Goal: Book appointment/travel/reservation

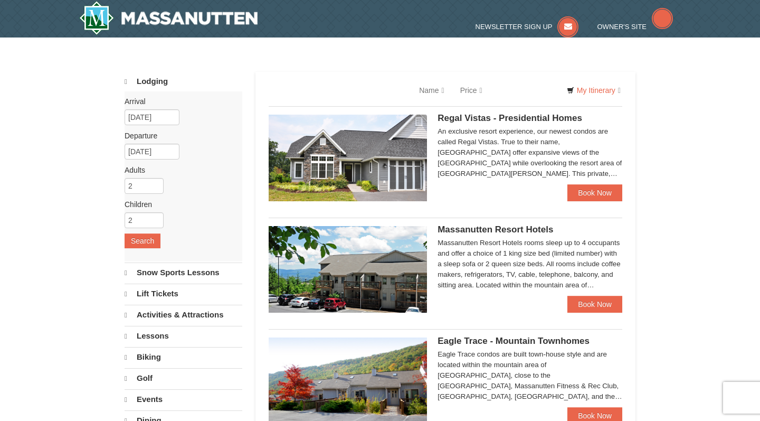
select select "9"
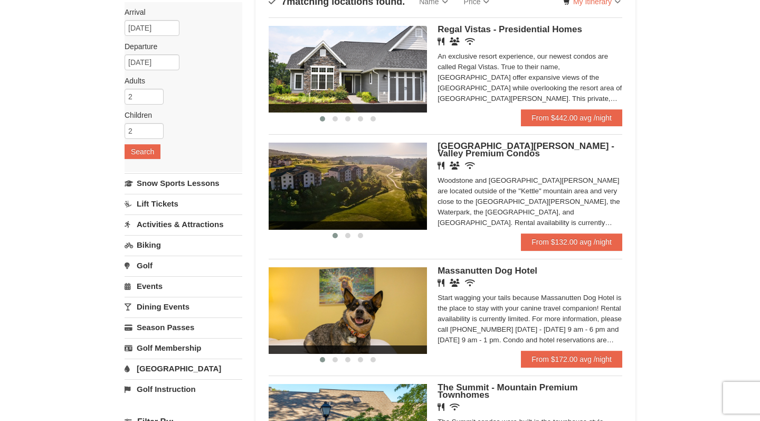
scroll to position [88, 0]
click at [338, 191] on img at bounding box center [348, 186] width 158 height 87
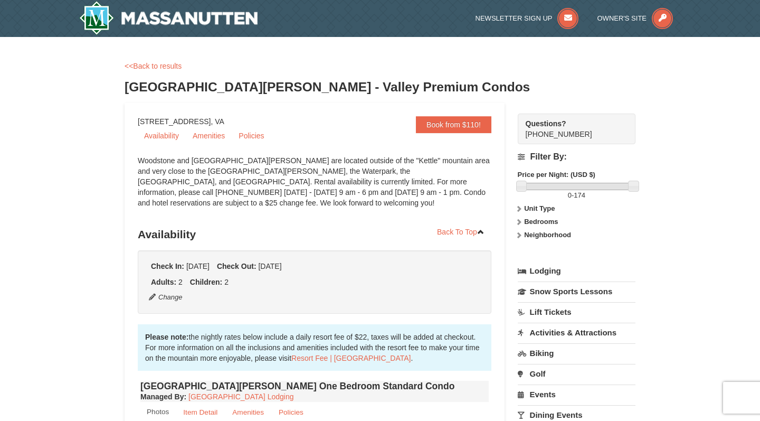
click at [329, 241] on h3 "Availability" at bounding box center [315, 234] width 354 height 21
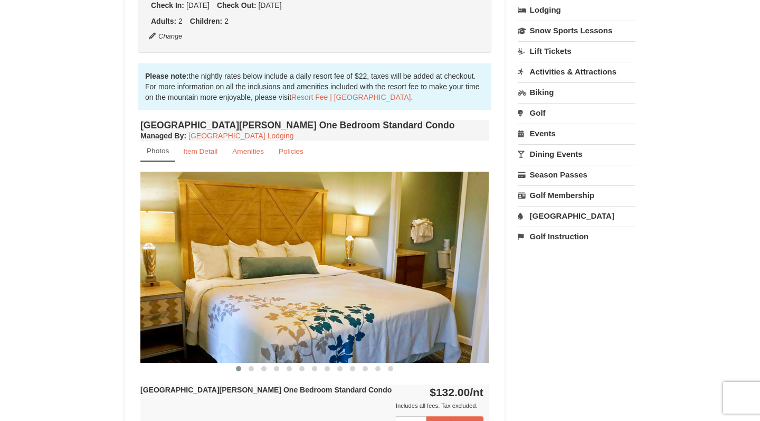
scroll to position [262, 0]
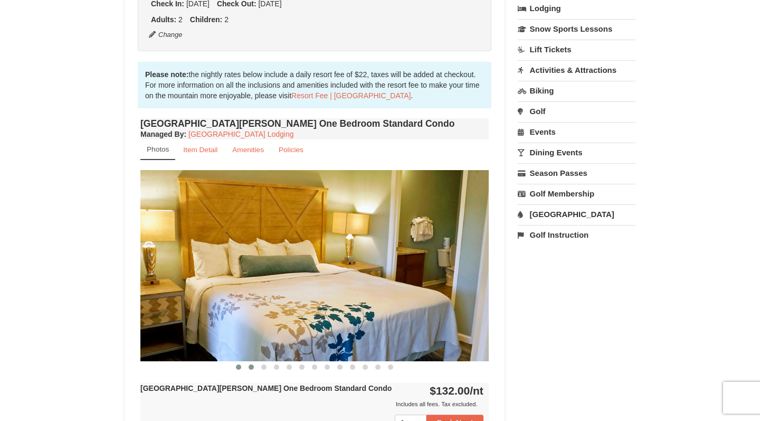
click at [249, 369] on span at bounding box center [251, 366] width 5 height 5
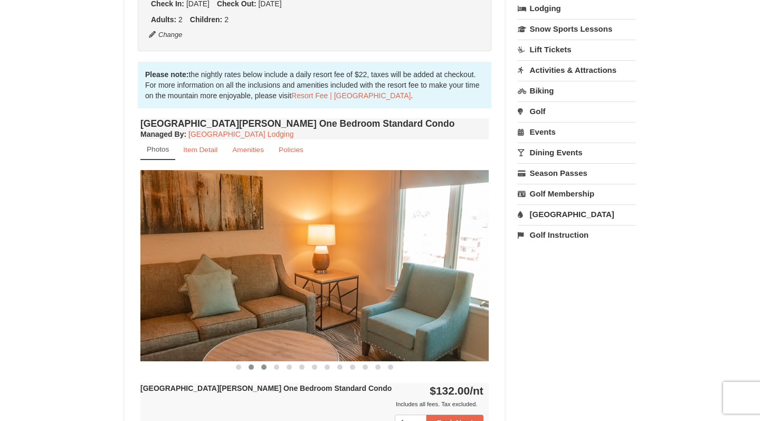
click at [265, 369] on span at bounding box center [263, 366] width 5 height 5
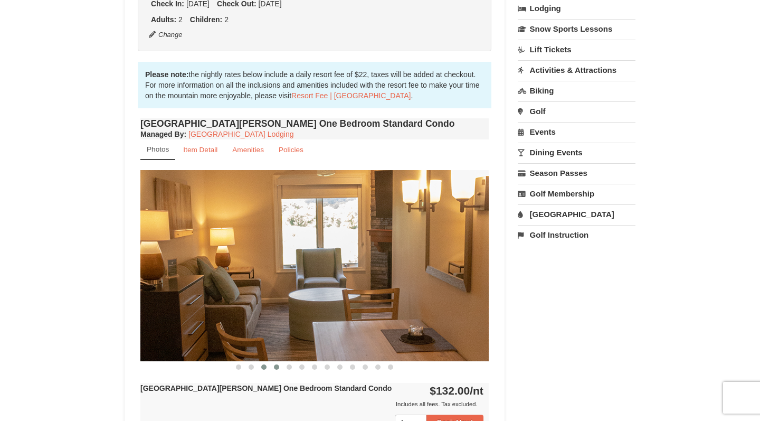
click at [276, 368] on span at bounding box center [276, 366] width 5 height 5
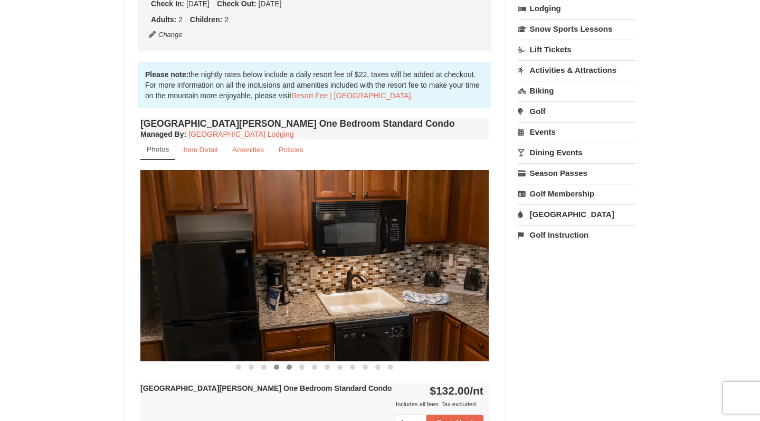
click at [291, 365] on span at bounding box center [289, 366] width 5 height 5
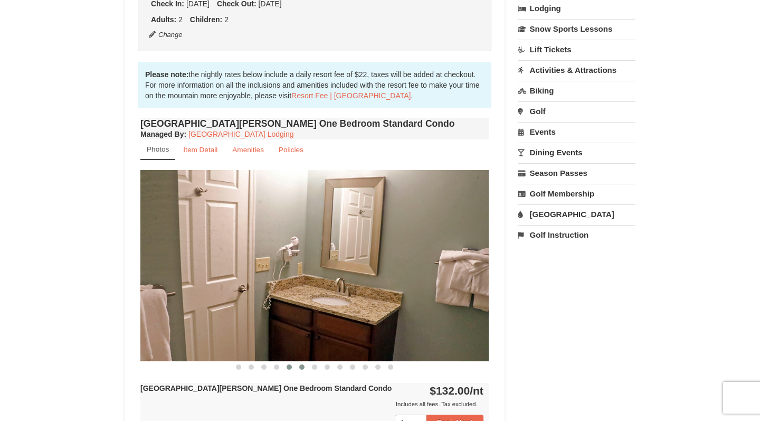
click at [301, 367] on span at bounding box center [301, 366] width 5 height 5
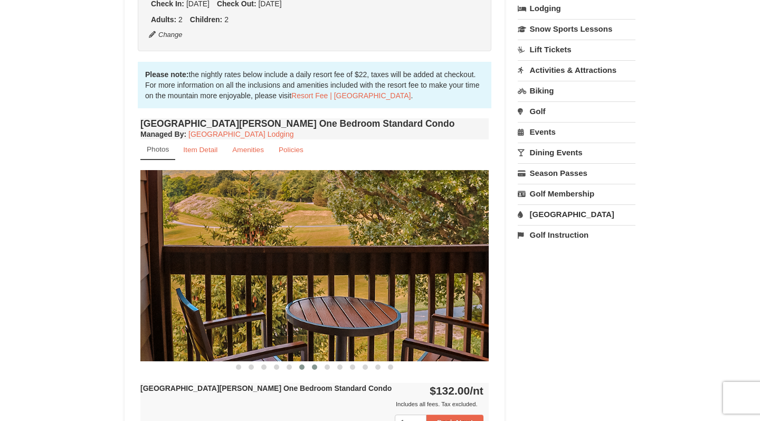
click at [316, 363] on button at bounding box center [314, 367] width 13 height 11
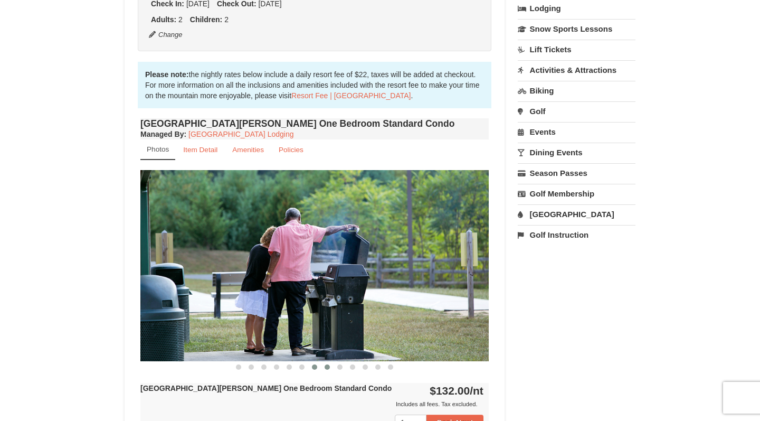
click at [328, 368] on span at bounding box center [327, 366] width 5 height 5
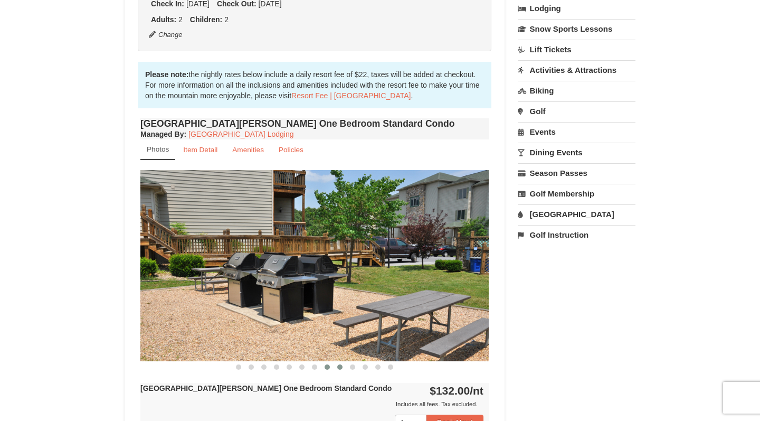
click at [340, 368] on span at bounding box center [339, 366] width 5 height 5
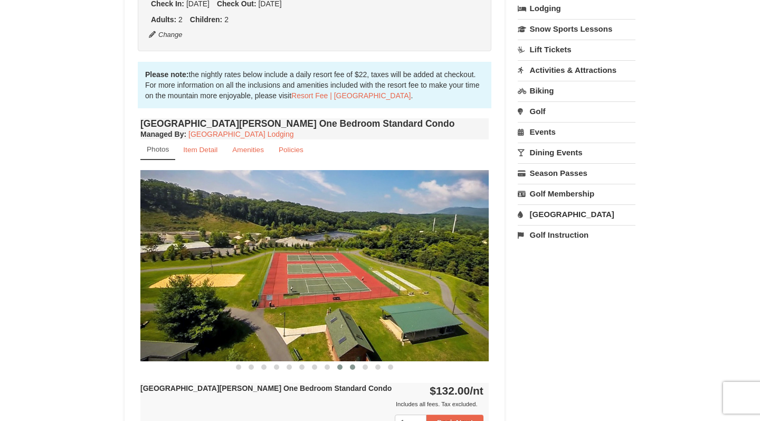
click at [352, 369] on span at bounding box center [352, 366] width 5 height 5
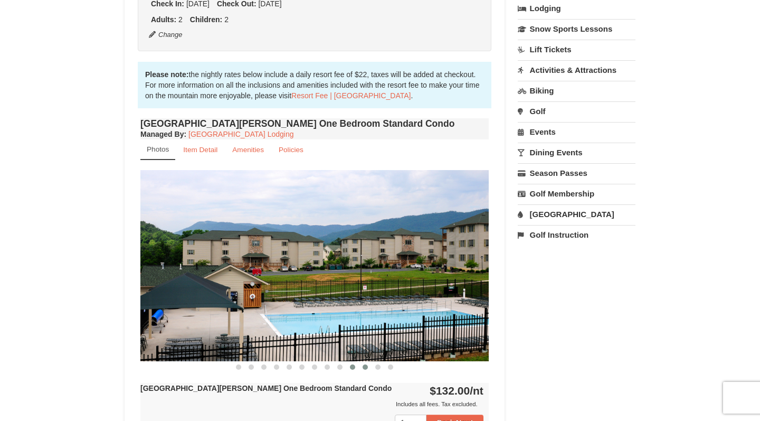
click at [366, 369] on span at bounding box center [365, 366] width 5 height 5
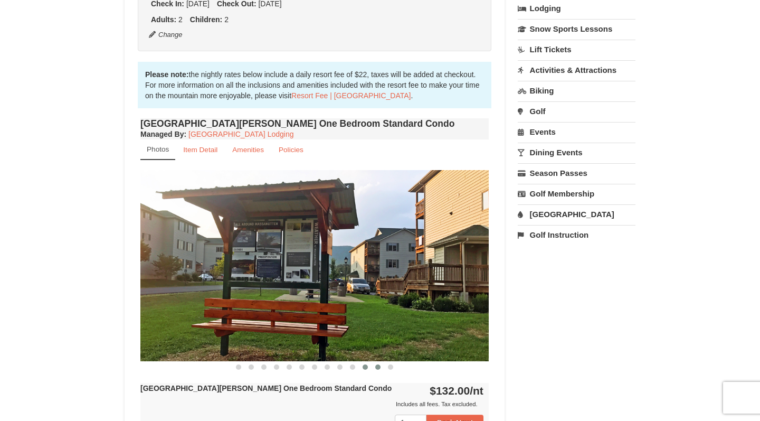
click at [379, 370] on button at bounding box center [378, 367] width 13 height 11
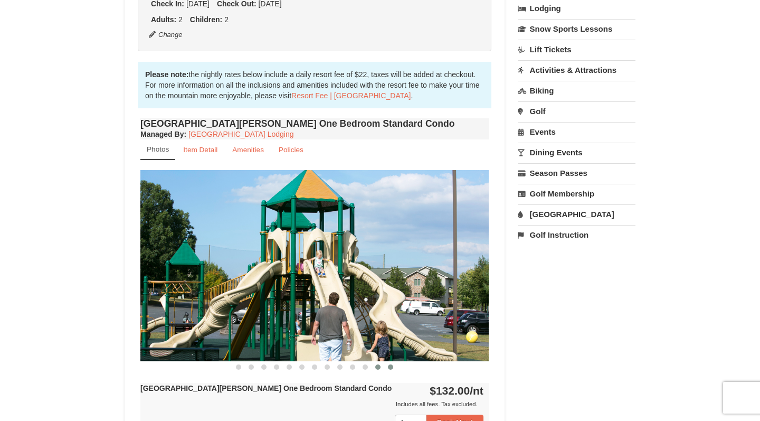
click at [392, 366] on span at bounding box center [390, 366] width 5 height 5
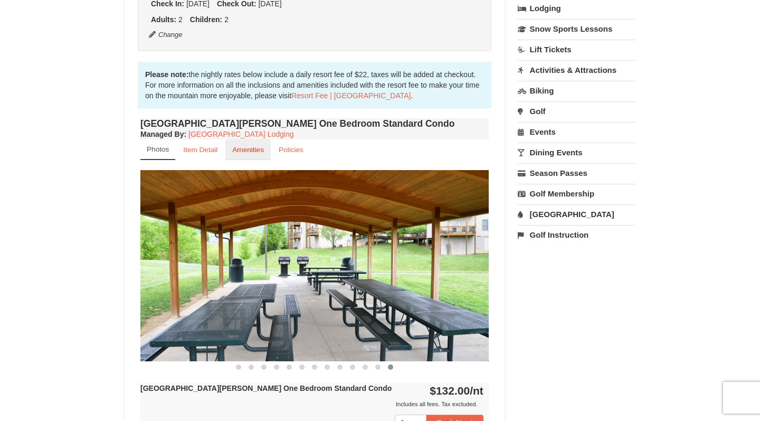
click at [248, 152] on small "Amenities" at bounding box center [248, 150] width 32 height 8
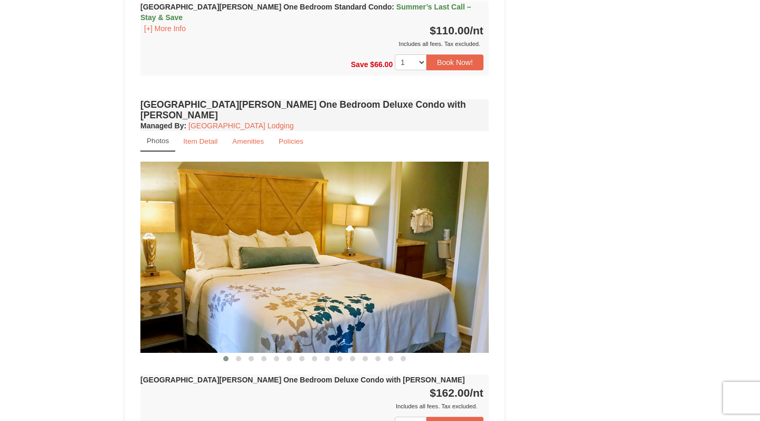
scroll to position [781, 0]
click at [243, 353] on button at bounding box center [238, 358] width 13 height 11
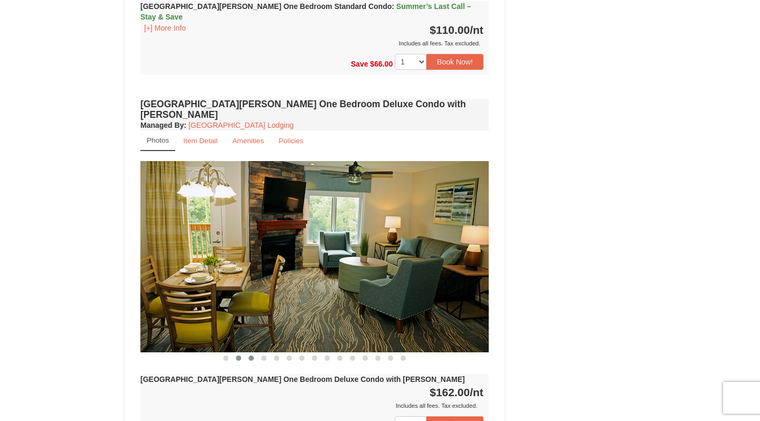
click at [253, 355] on span at bounding box center [251, 357] width 5 height 5
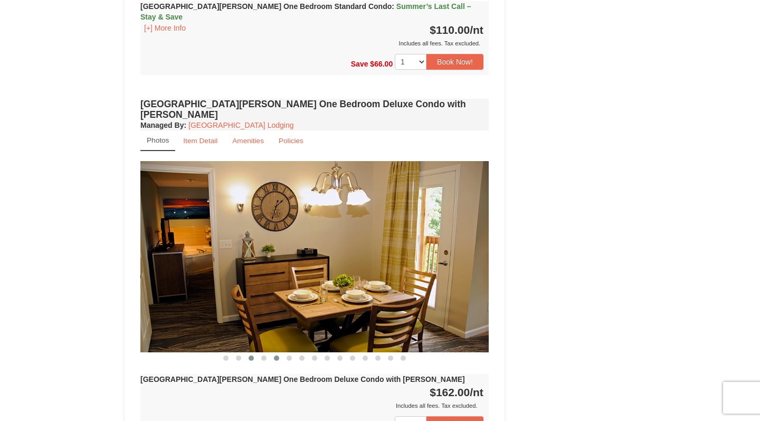
click at [271, 353] on button at bounding box center [276, 358] width 13 height 11
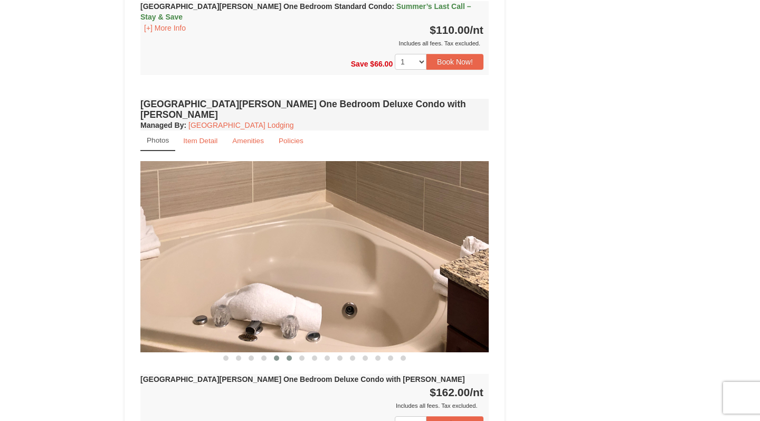
click at [288, 355] on span at bounding box center [289, 357] width 5 height 5
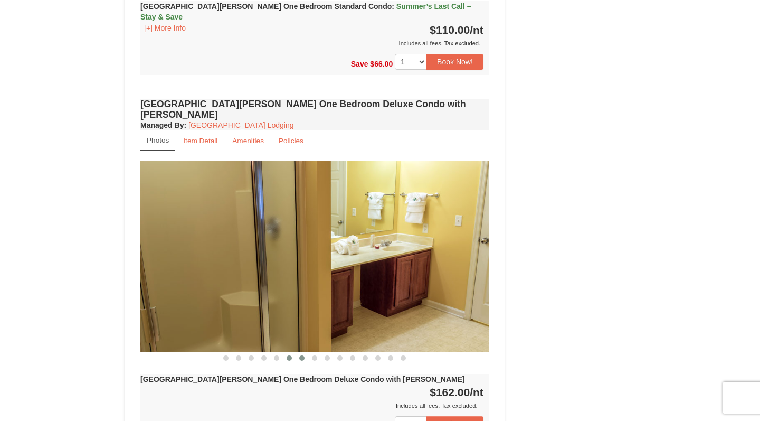
click at [302, 355] on span at bounding box center [301, 357] width 5 height 5
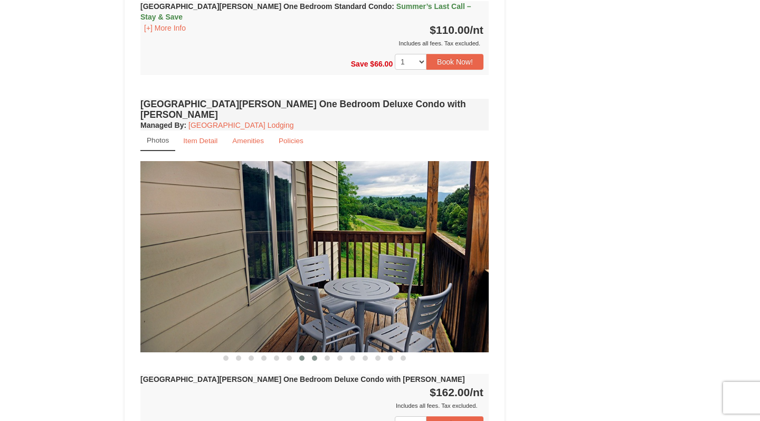
click at [316, 355] on span at bounding box center [314, 357] width 5 height 5
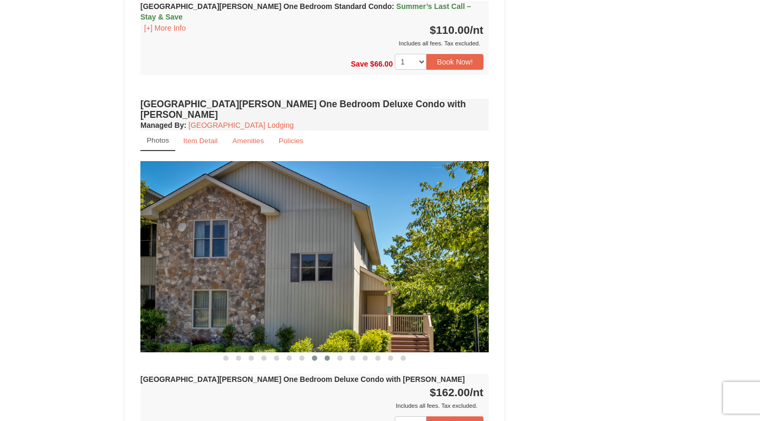
click at [332, 353] on button at bounding box center [327, 358] width 13 height 11
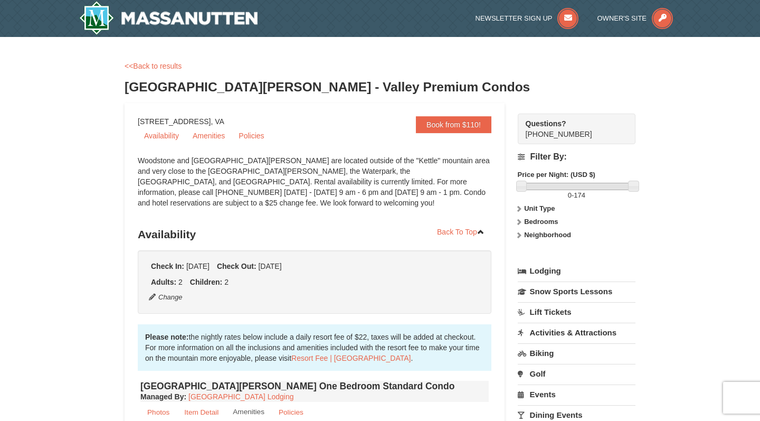
scroll to position [0, 0]
click at [193, 11] on img at bounding box center [168, 18] width 178 height 34
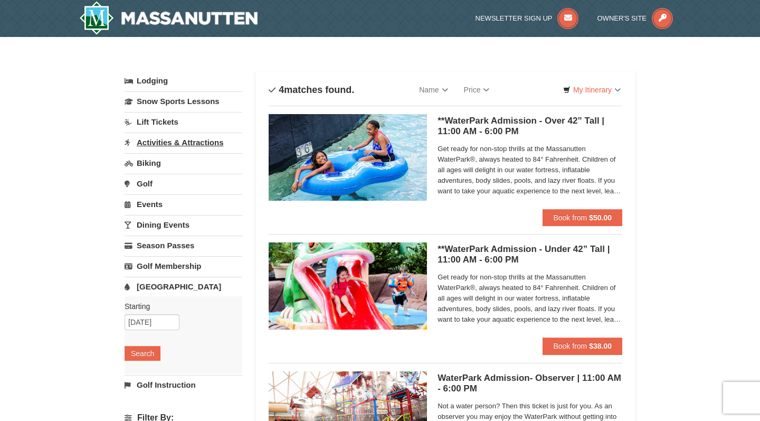
click at [184, 141] on link "Activities & Attractions" at bounding box center [184, 143] width 118 height 20
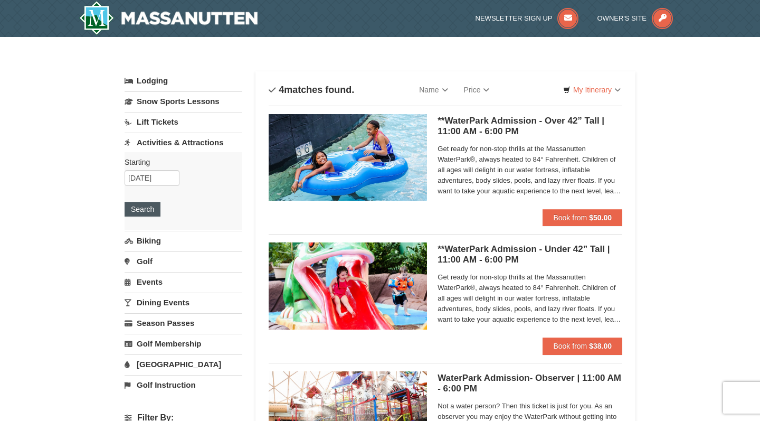
click at [147, 204] on button "Search" at bounding box center [143, 209] width 36 height 15
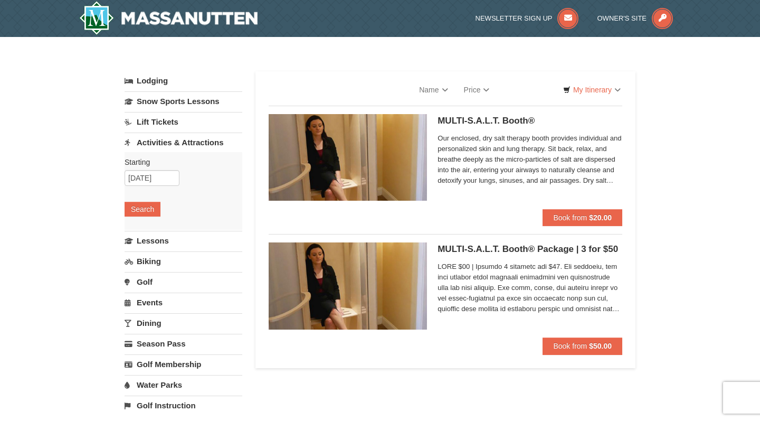
select select "9"
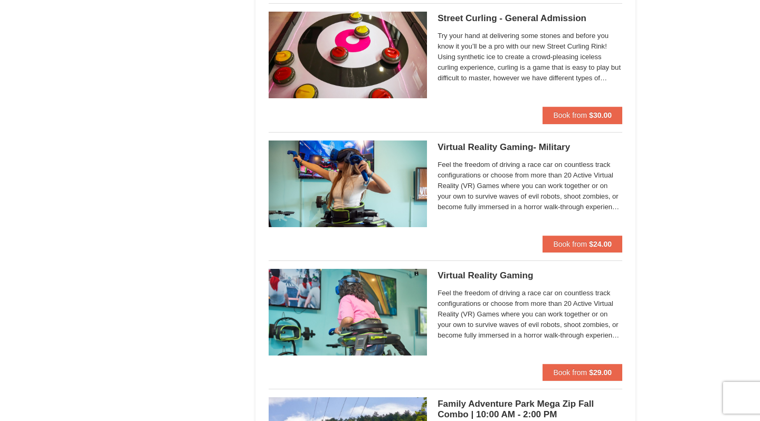
scroll to position [1811, 0]
